Goal: Navigation & Orientation: Find specific page/section

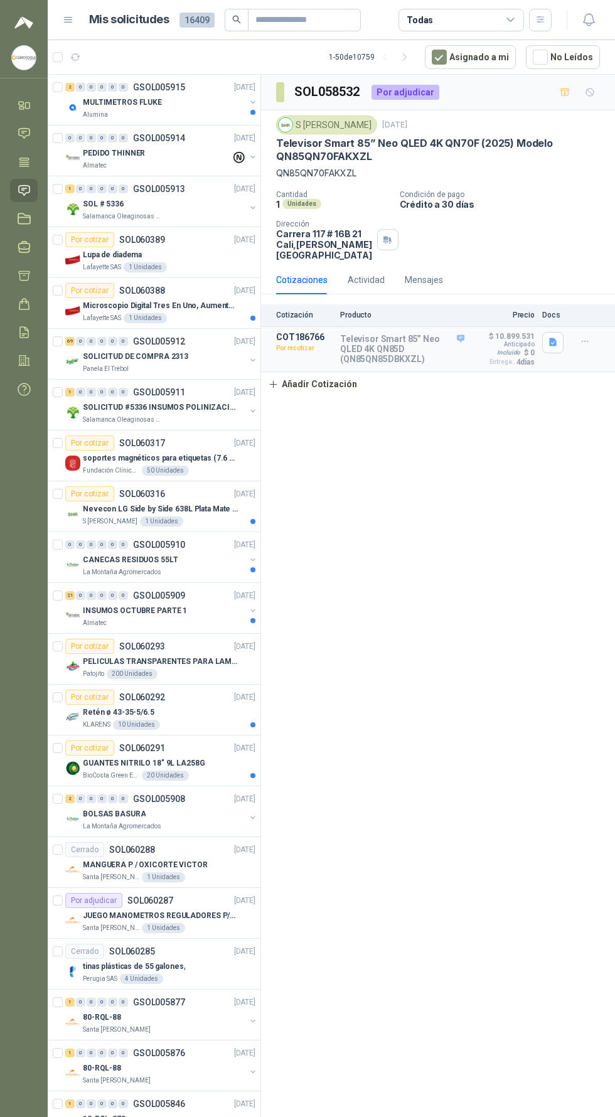
scroll to position [4, 0]
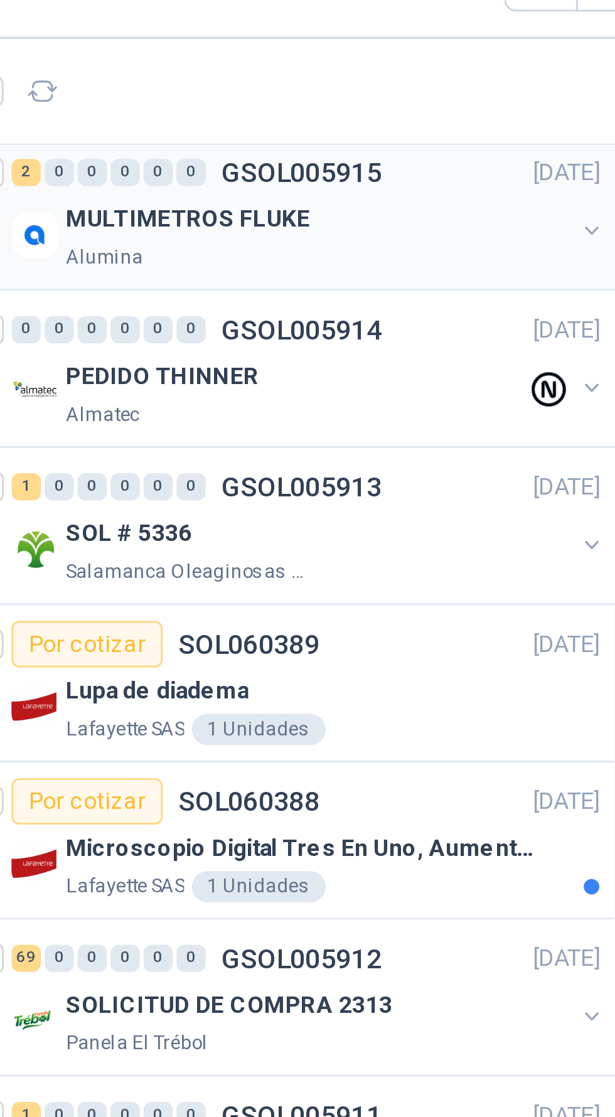
click at [107, 104] on div "MULTIMETROS FLUKE" at bounding box center [164, 98] width 163 height 15
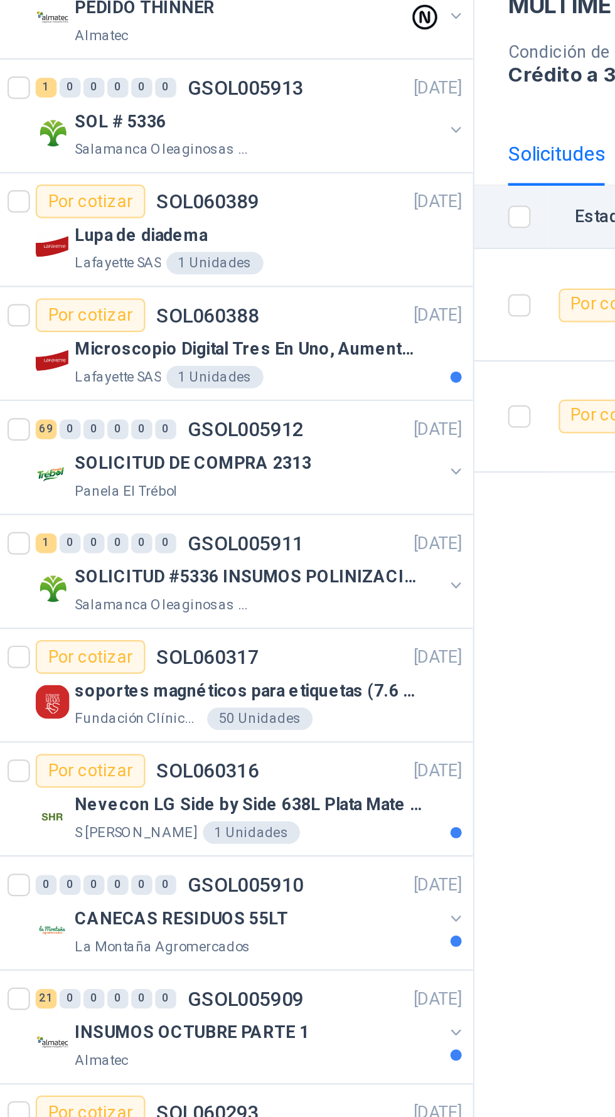
scroll to position [26, 0]
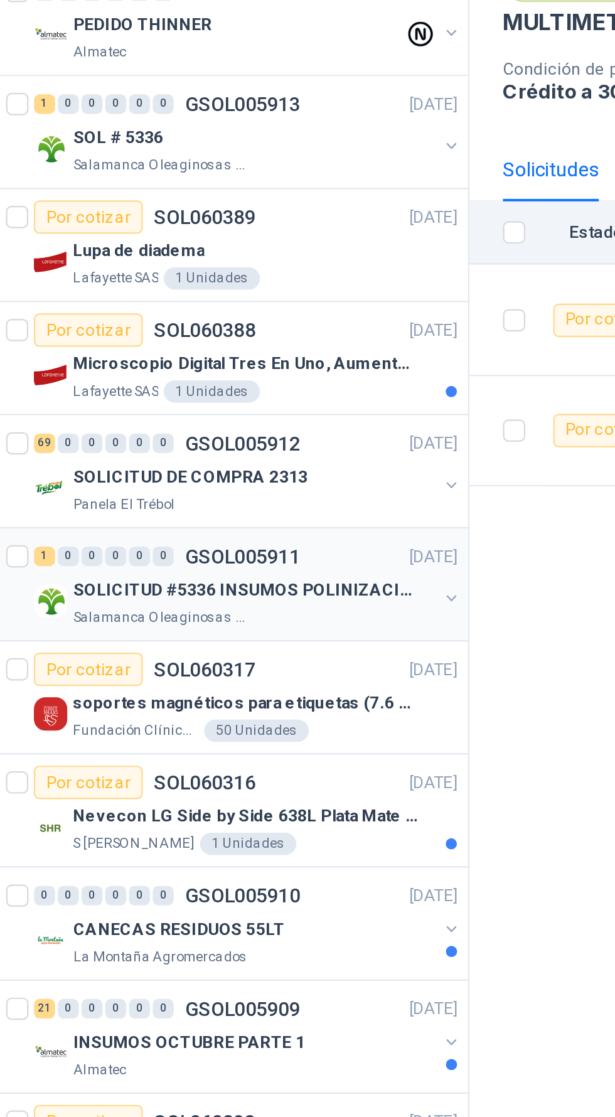
click at [153, 393] on div "SOLICITUD #5336 INSUMOS POLINIZACIÓN" at bounding box center [164, 400] width 163 height 15
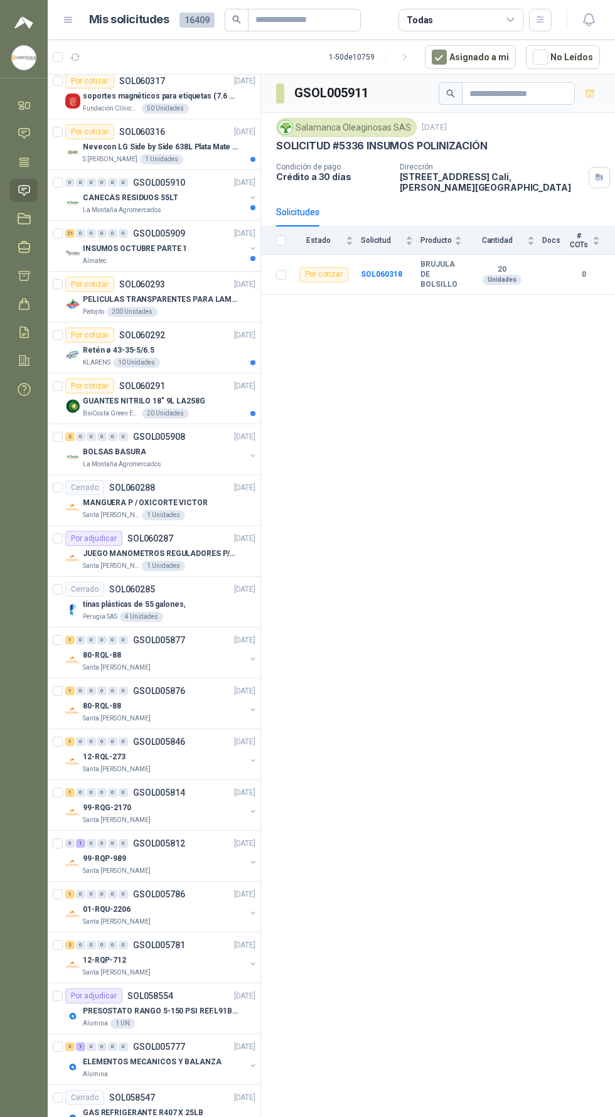
scroll to position [362, 0]
